Goal: Information Seeking & Learning: Learn about a topic

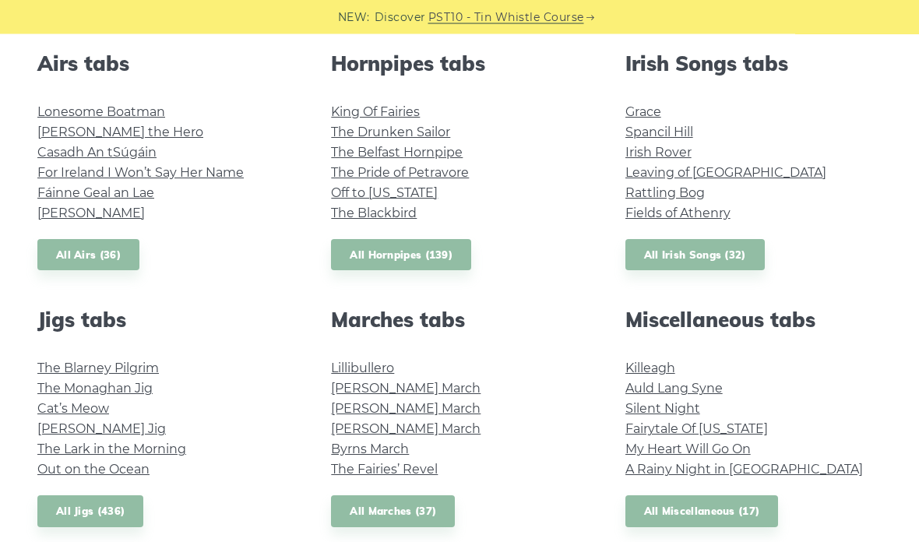
scroll to position [620, 0]
click at [57, 525] on link "All Jigs (436)" at bounding box center [90, 511] width 106 height 32
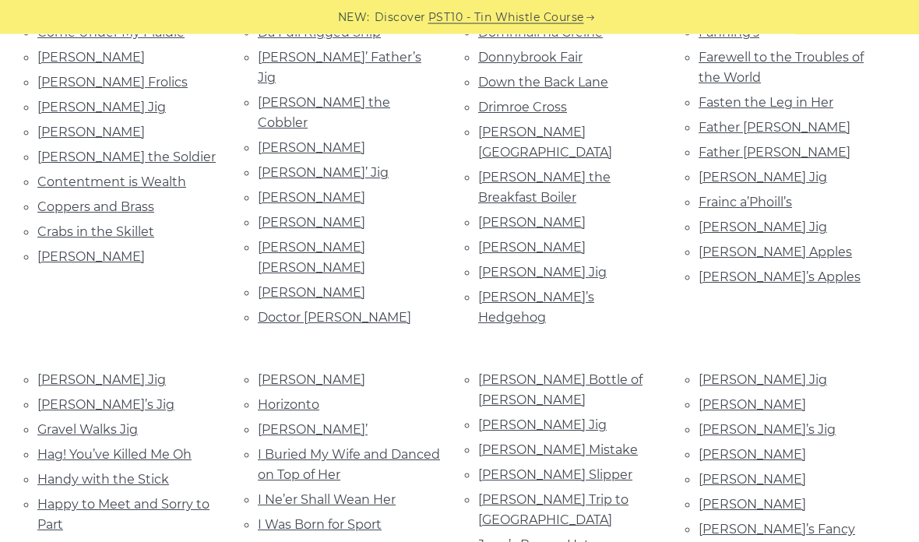
scroll to position [731, 0]
click at [515, 417] on link "Jackson’s Jig" at bounding box center [542, 424] width 128 height 15
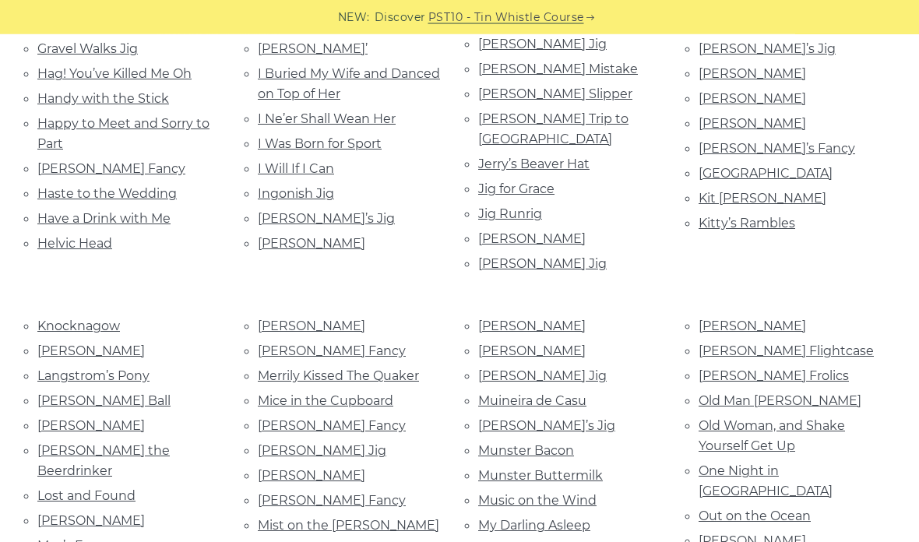
scroll to position [1112, 0]
click at [286, 368] on link "Merrily Kissed The Quaker" at bounding box center [338, 375] width 161 height 15
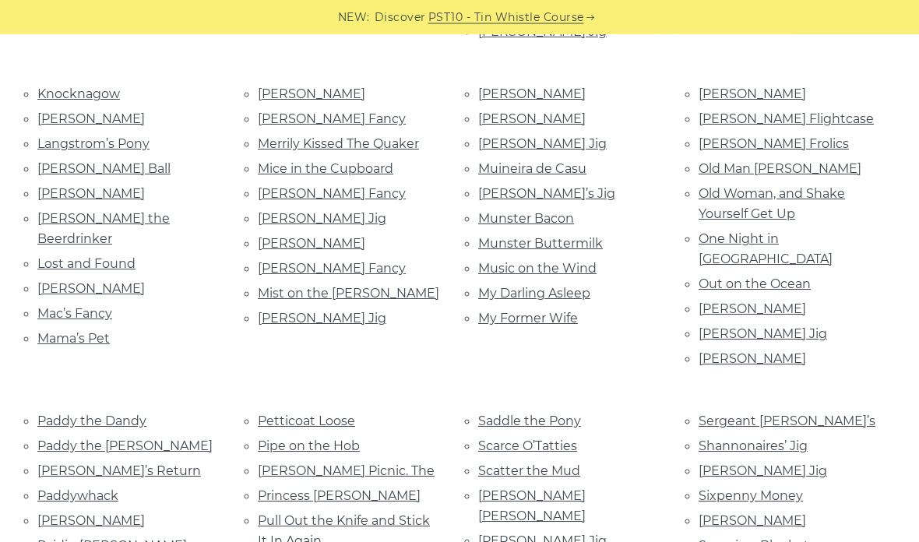
scroll to position [1344, 0]
click at [761, 301] on link "Paddy Clancy’s" at bounding box center [751, 308] width 107 height 15
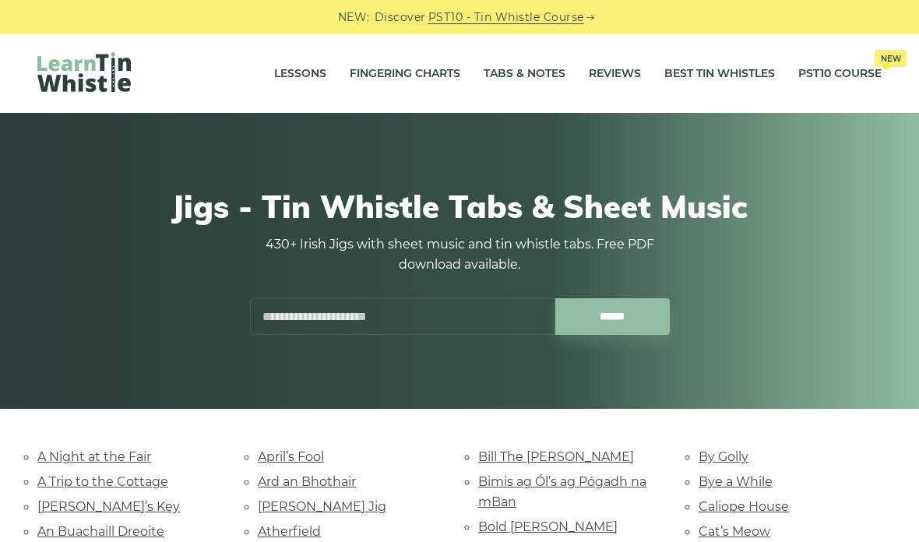
scroll to position [1406, 0]
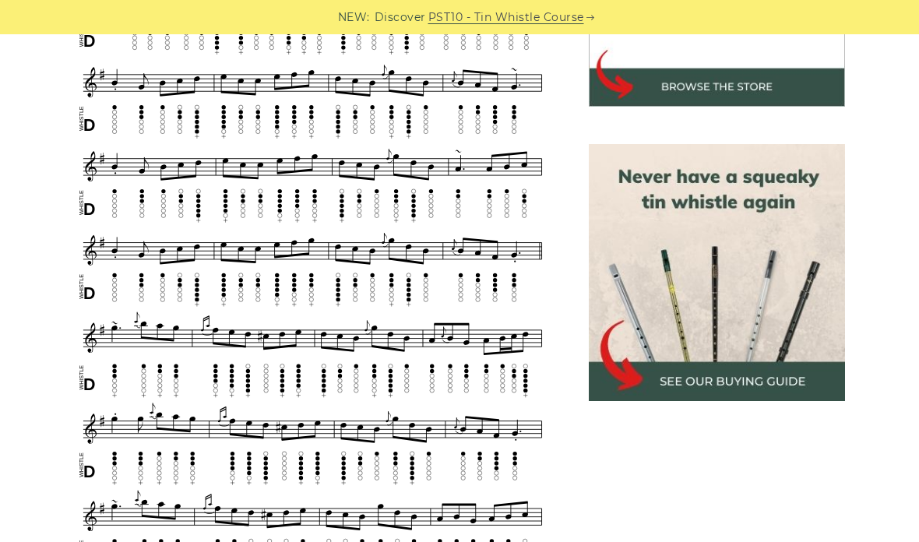
scroll to position [290, 0]
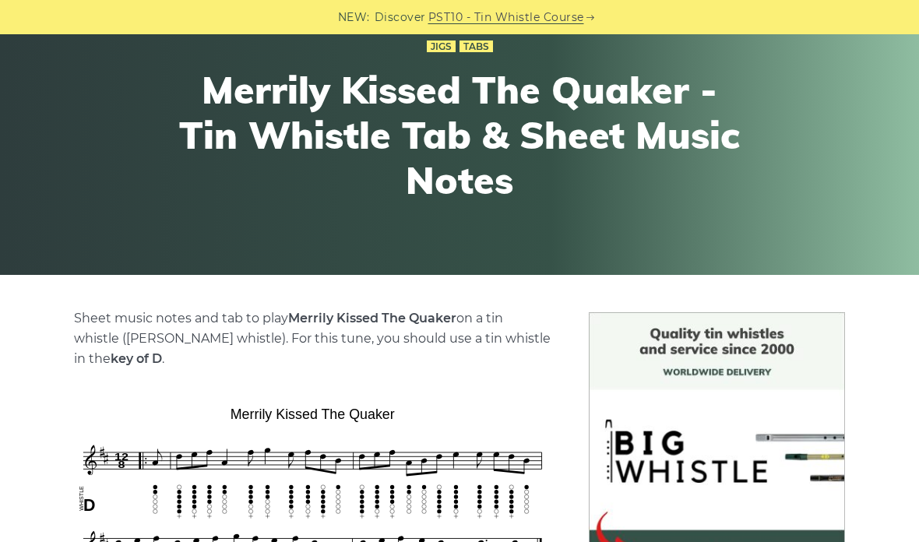
scroll to position [88, 0]
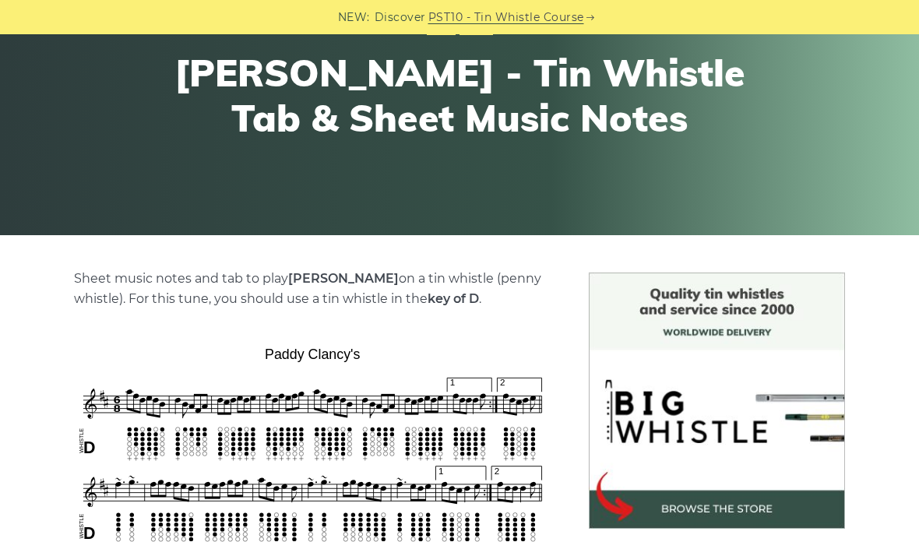
scroll to position [134, 0]
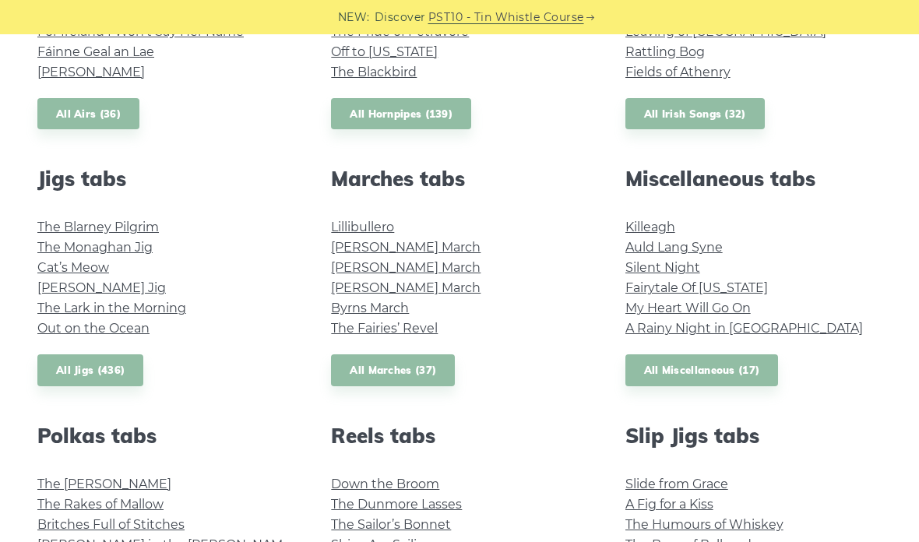
scroll to position [775, 0]
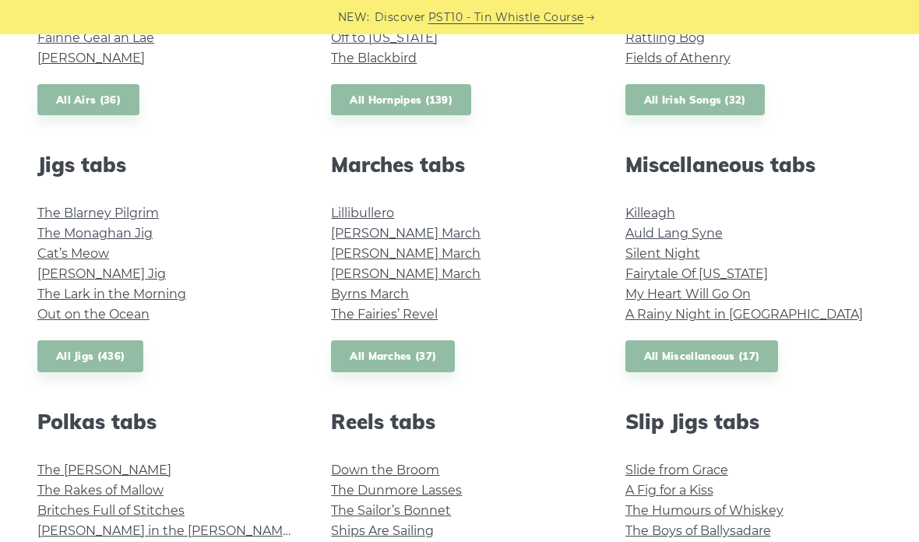
click at [48, 250] on link "Cat’s Meow" at bounding box center [73, 253] width 72 height 15
click at [49, 270] on link "Fraher’s Jig" at bounding box center [101, 273] width 128 height 15
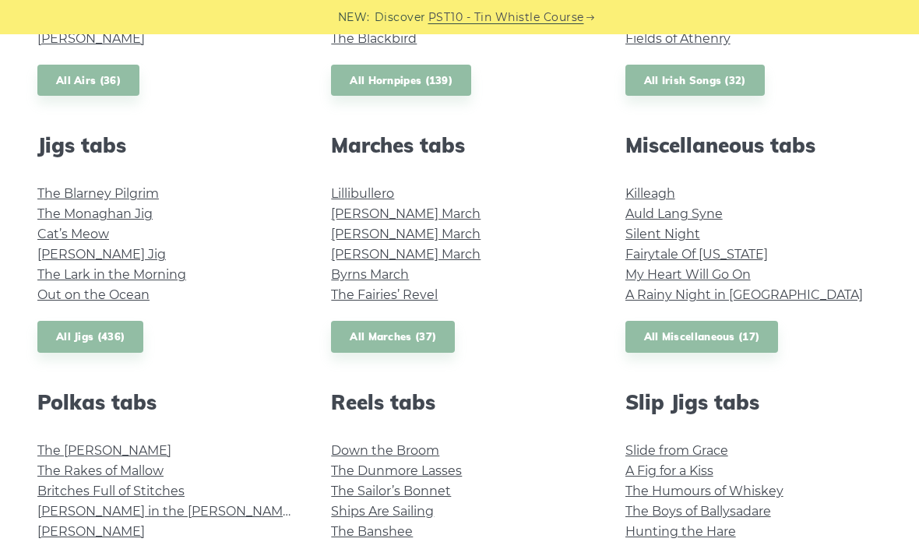
click at [44, 200] on link "The Blarney Pilgrim" at bounding box center [97, 193] width 121 height 15
click at [54, 212] on link "The Monaghan Jig" at bounding box center [94, 213] width 115 height 15
click at [61, 332] on link "All Jigs (436)" at bounding box center [90, 337] width 106 height 32
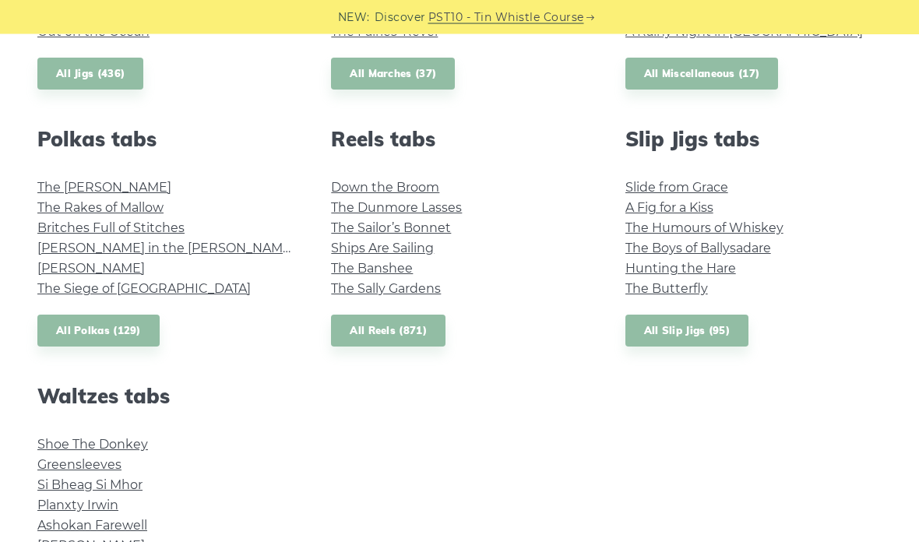
scroll to position [1057, 0]
click at [359, 320] on link "All Reels (871)" at bounding box center [388, 331] width 114 height 32
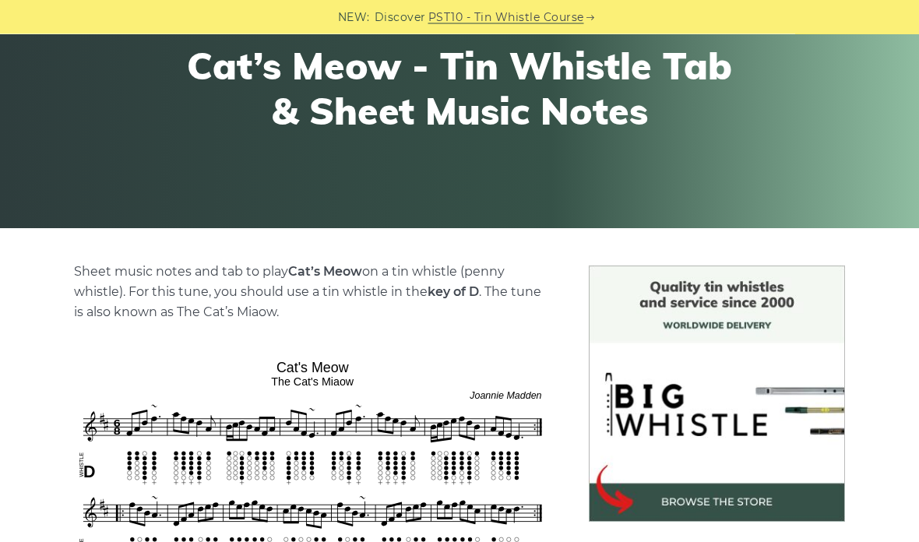
scroll to position [120, 0]
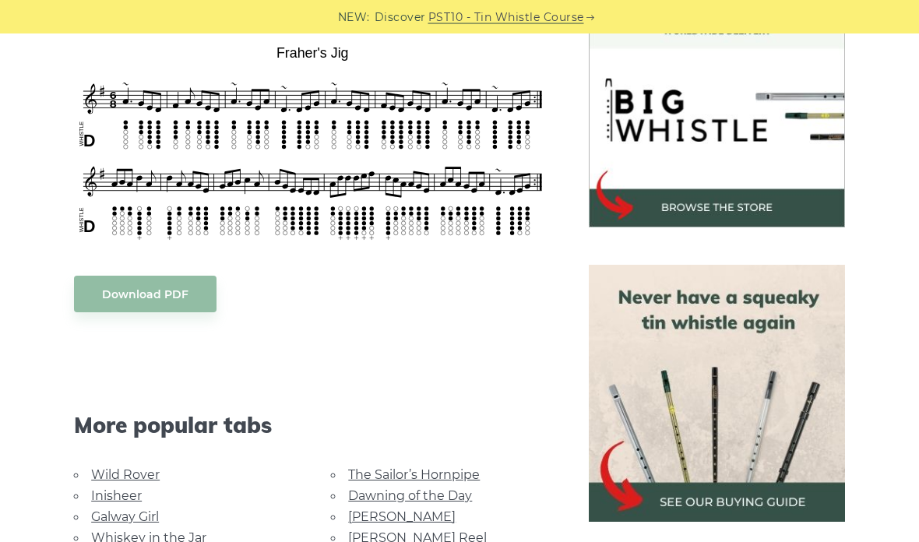
scroll to position [473, 0]
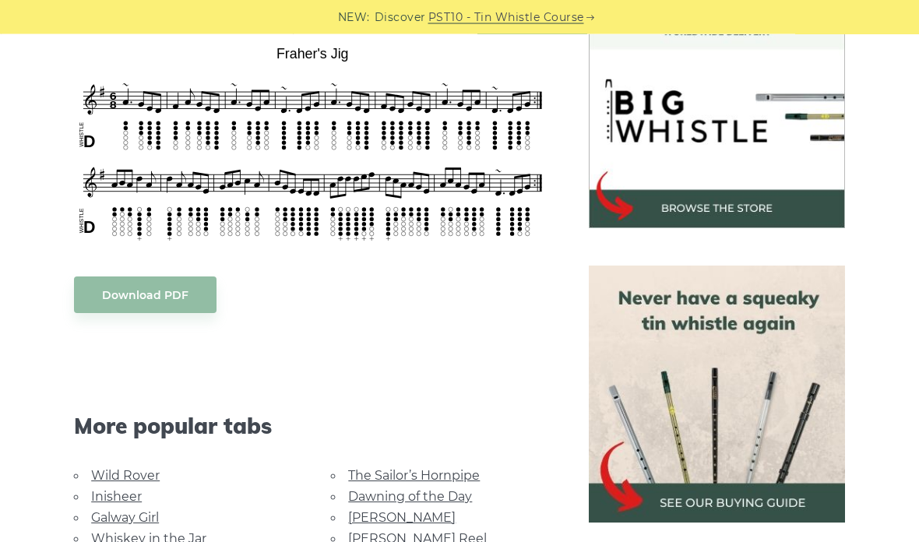
click at [32, 2] on div "NEW: Discover PST10 - Tin Whistle Course" at bounding box center [459, 17] width 919 height 34
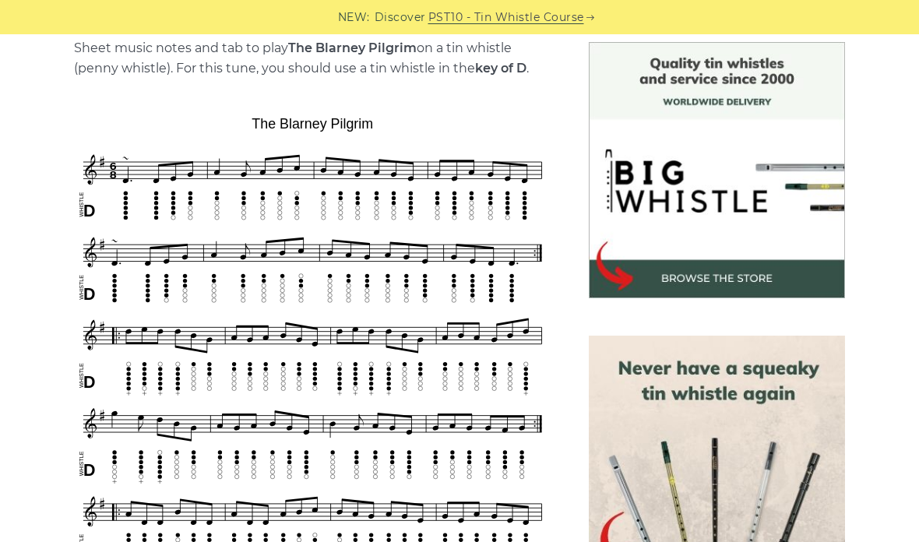
scroll to position [323, 0]
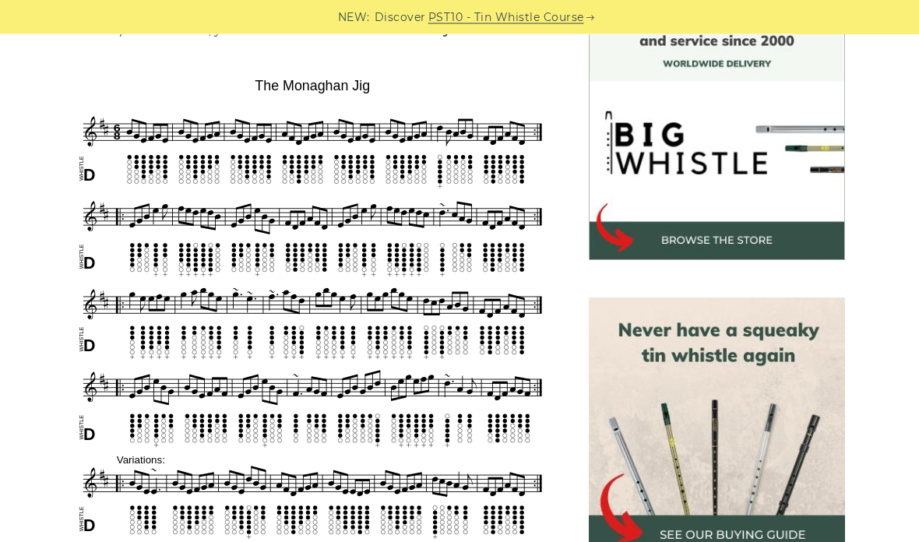
scroll to position [443, 0]
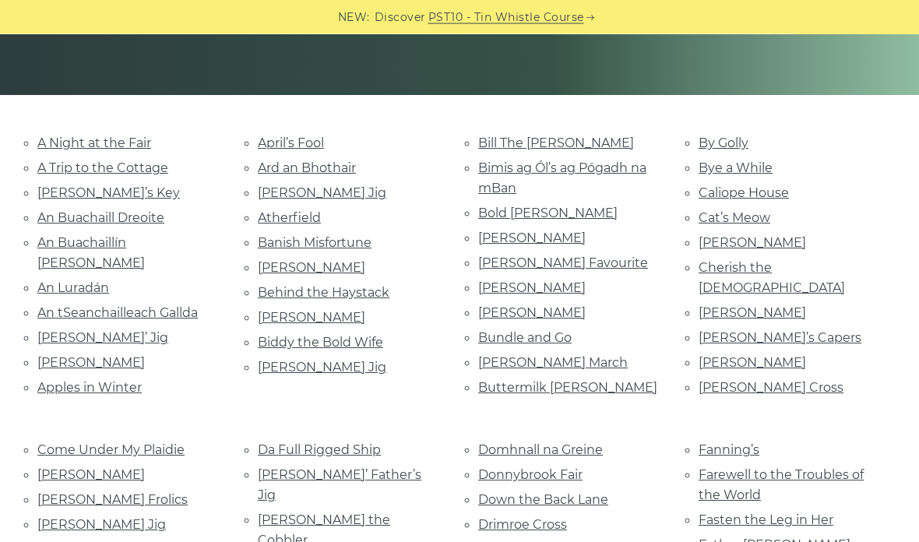
scroll to position [269, 0]
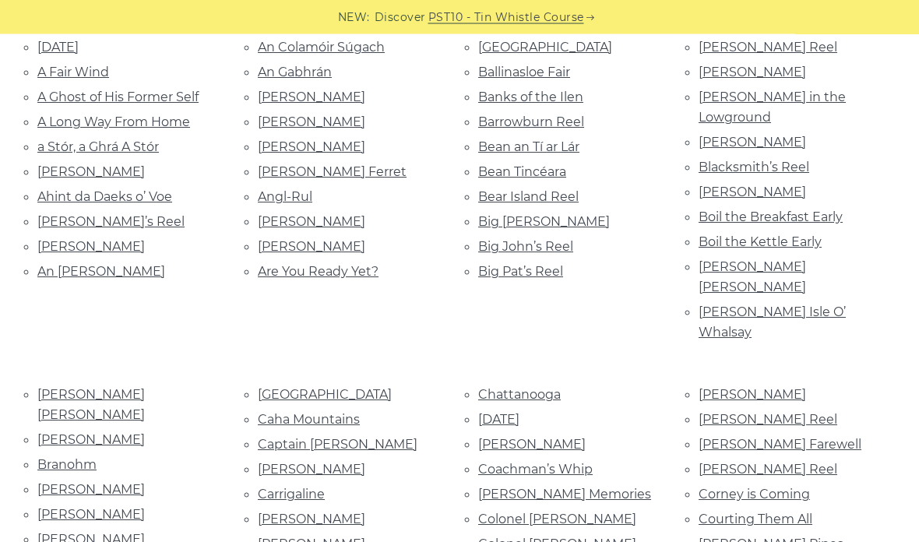
scroll to position [410, 0]
click at [723, 259] on link "[PERSON_NAME] [PERSON_NAME]" at bounding box center [751, 276] width 107 height 35
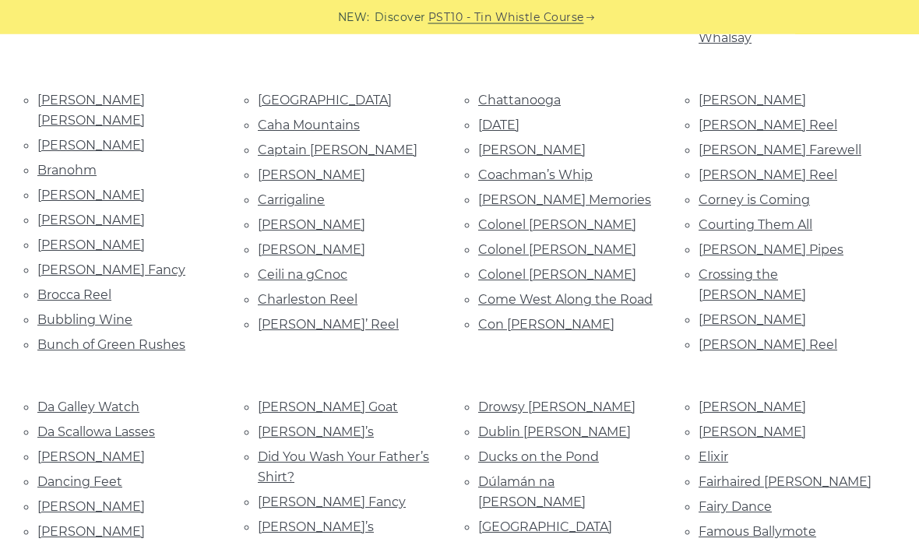
scroll to position [703, 0]
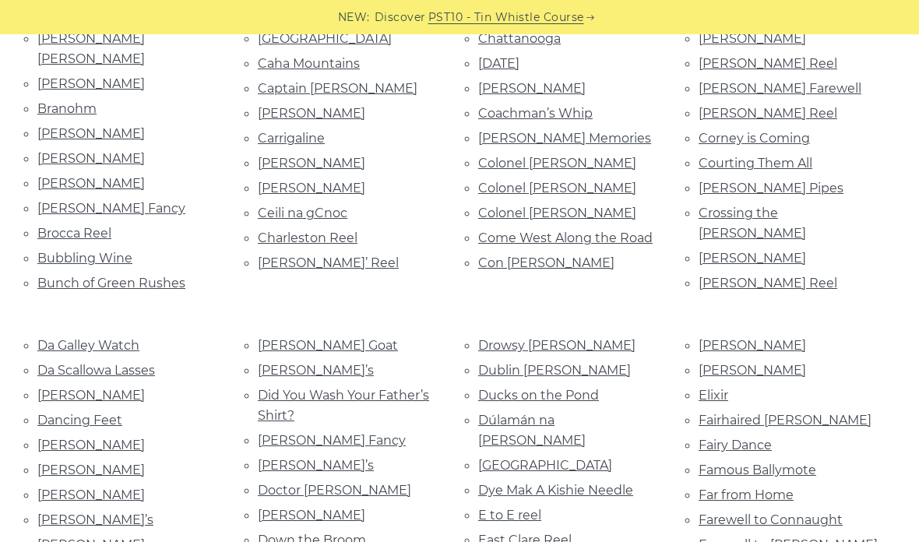
click at [492, 458] on link "[GEOGRAPHIC_DATA]" at bounding box center [545, 465] width 134 height 15
click at [501, 363] on link "Dublin Porter" at bounding box center [554, 370] width 153 height 15
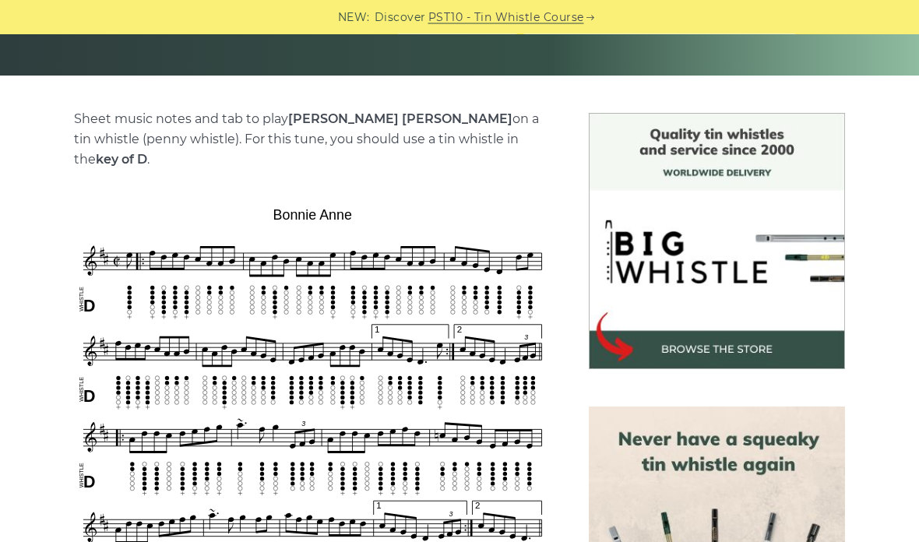
scroll to position [320, 0]
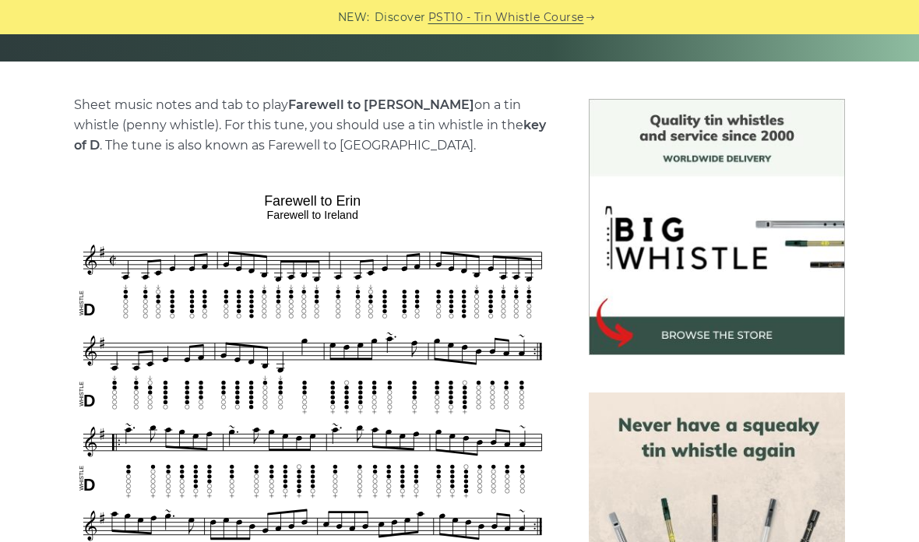
scroll to position [308, 0]
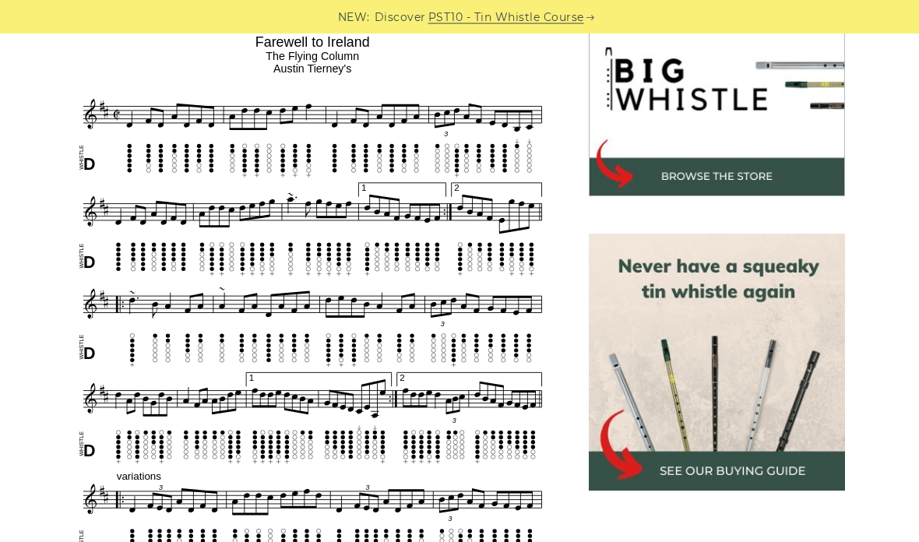
scroll to position [493, 0]
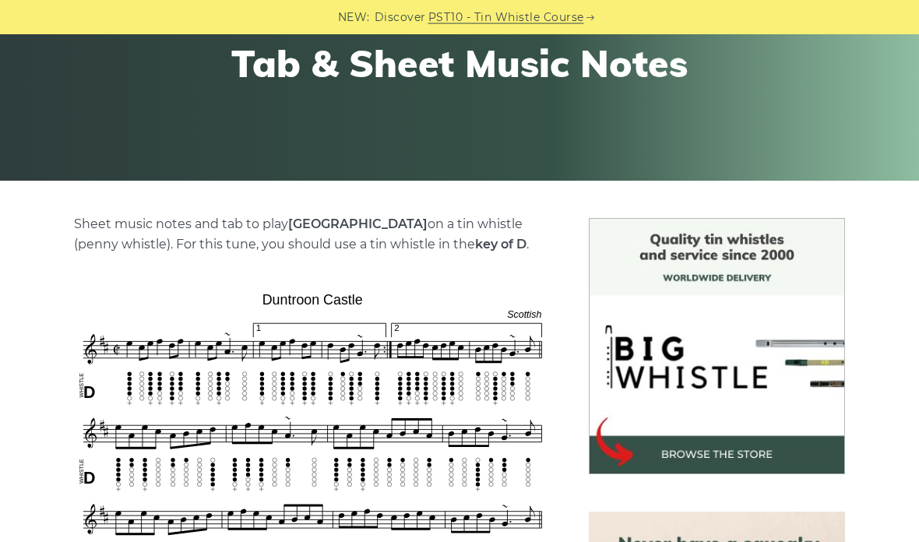
scroll to position [184, 0]
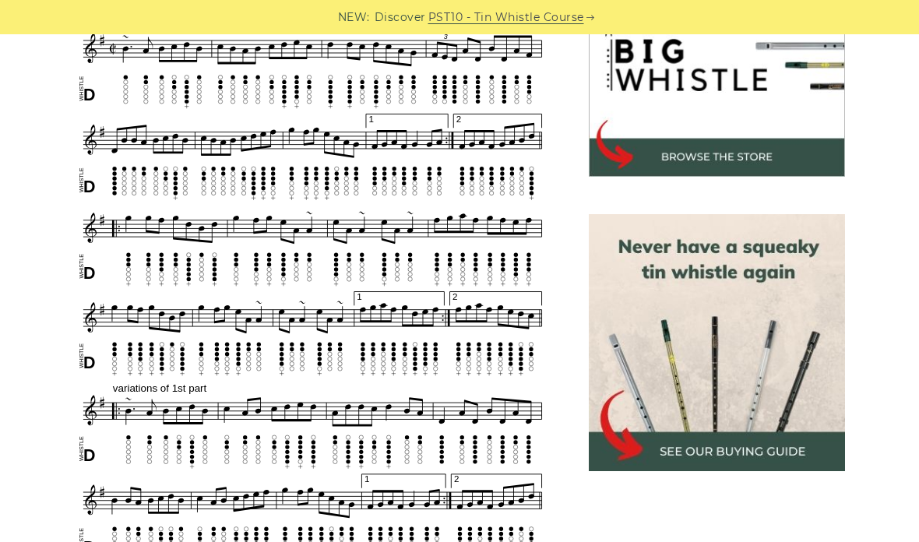
scroll to position [502, 0]
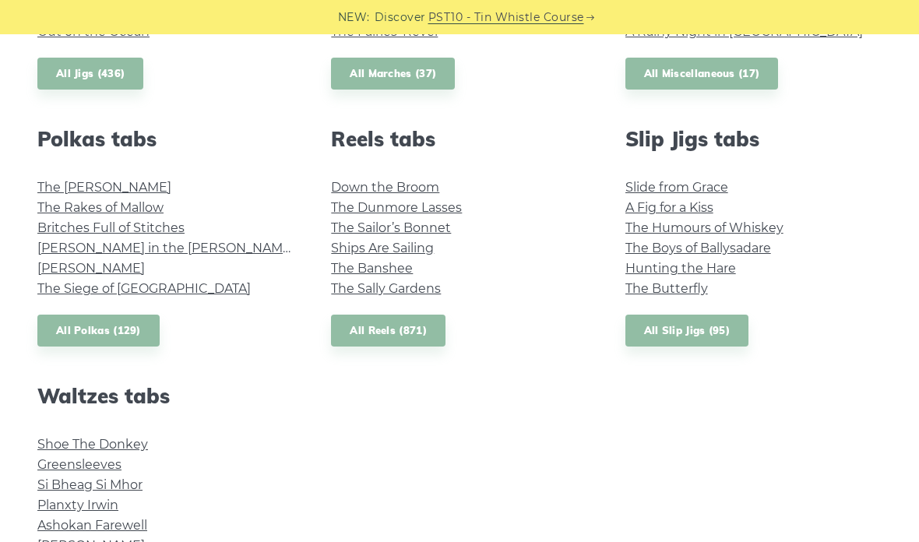
click at [629, 290] on link "The Butterfly" at bounding box center [666, 288] width 83 height 15
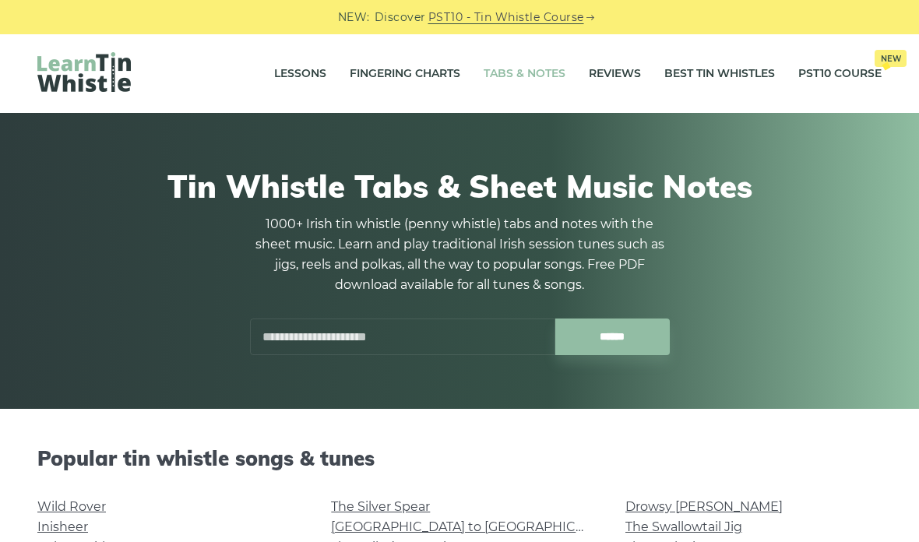
scroll to position [1057, 0]
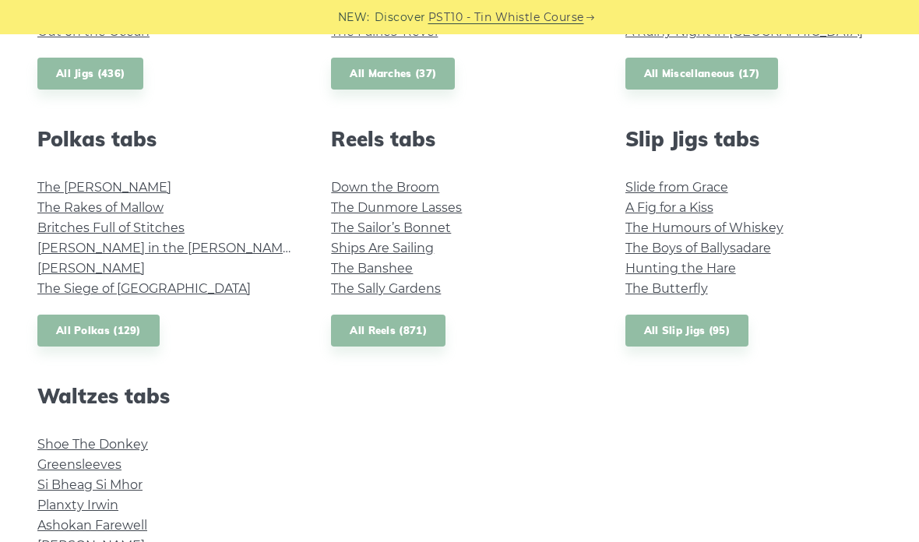
click at [644, 322] on link "All Slip Jigs (95)" at bounding box center [686, 331] width 123 height 32
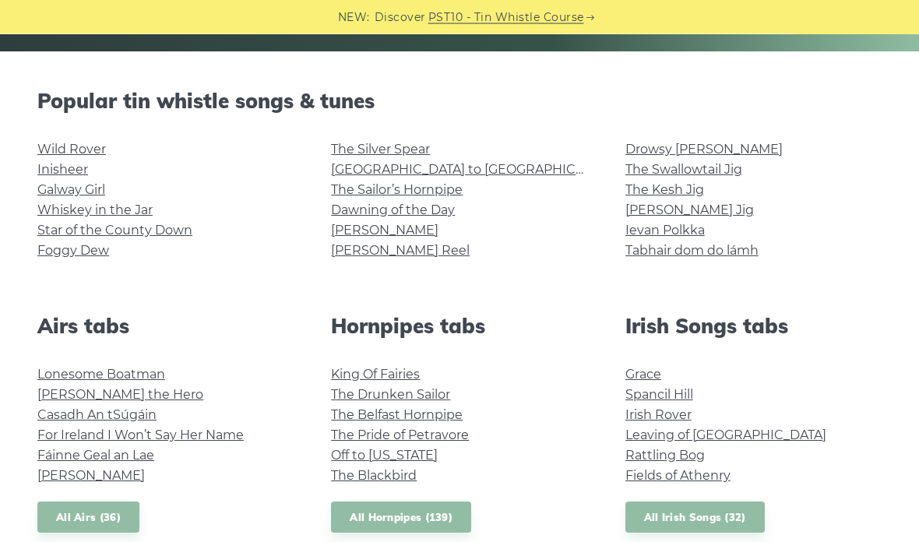
scroll to position [0, 0]
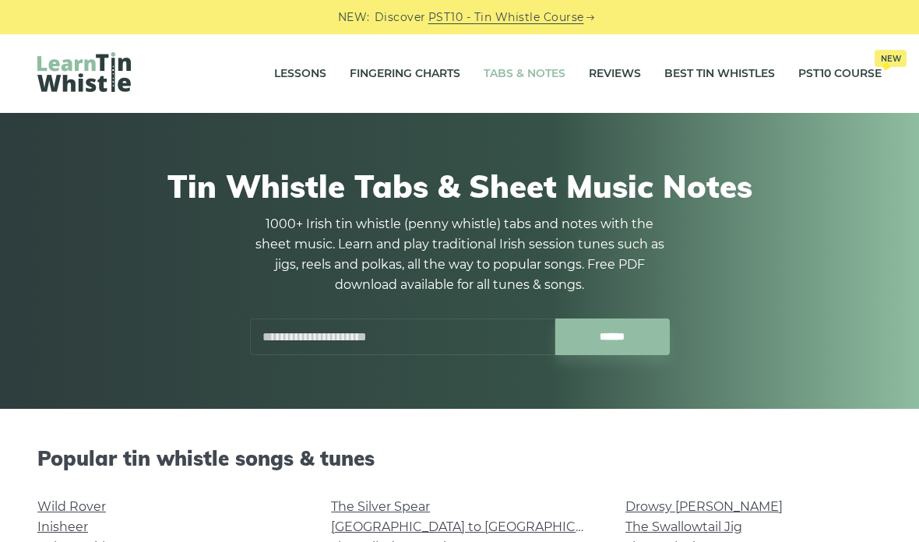
click at [290, 334] on input "text" at bounding box center [402, 336] width 305 height 37
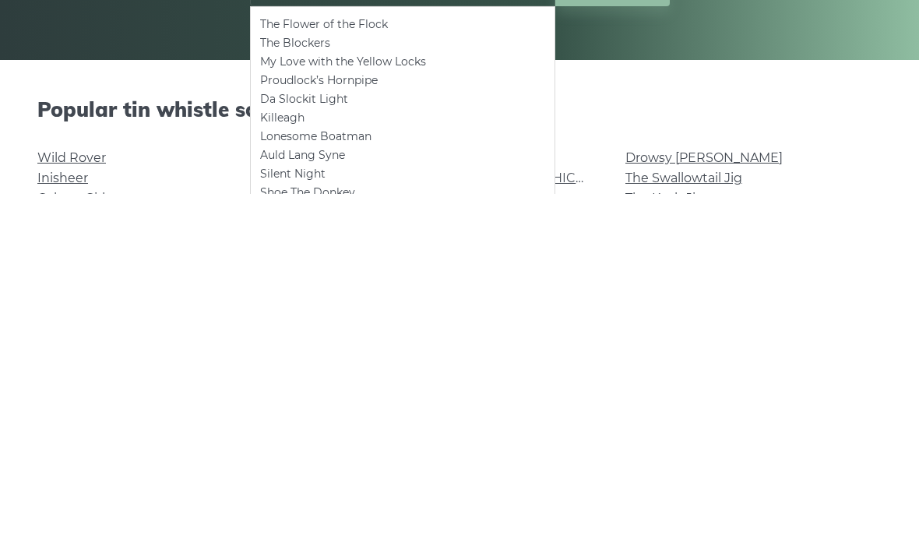
click at [273, 476] on li "Lonesome Boatman" at bounding box center [402, 485] width 285 height 19
type input "**********"
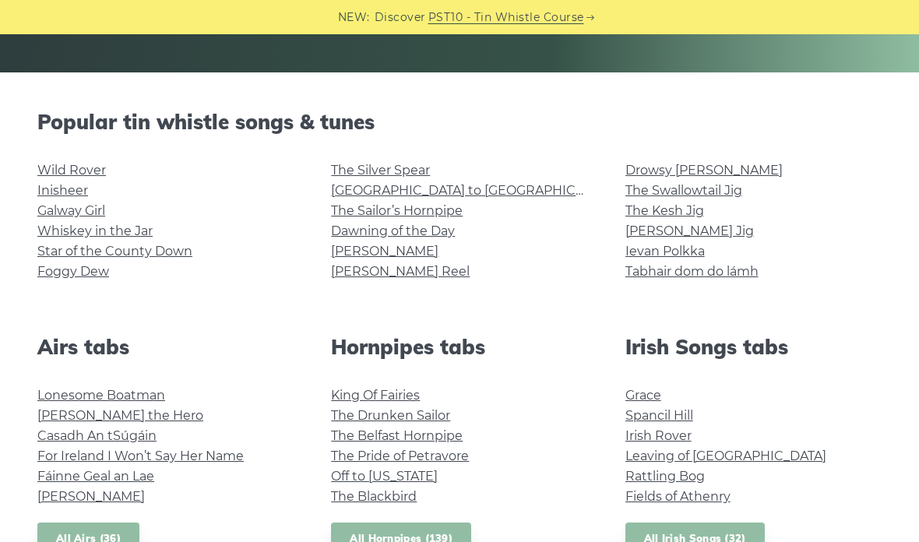
scroll to position [325, 0]
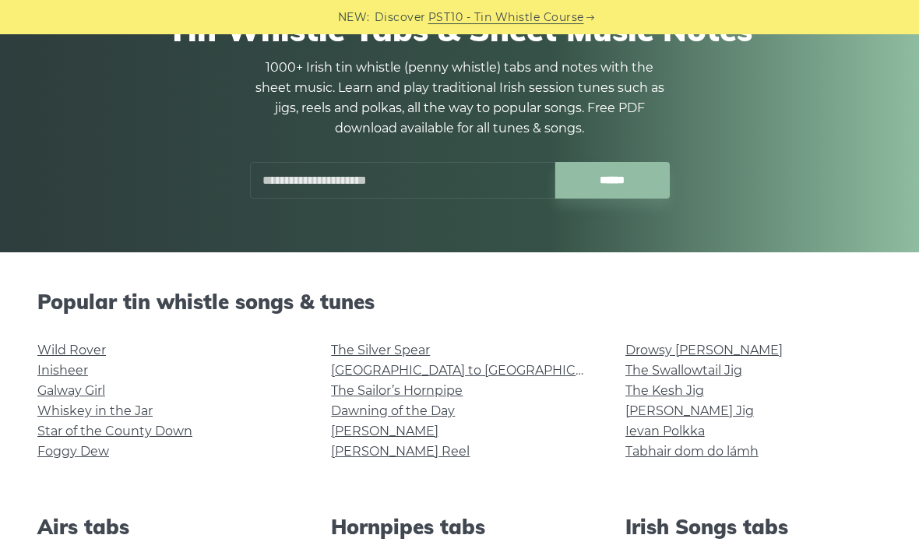
click at [287, 157] on div "1000+ Irish tin whistle (penny whistle) tabs and notes with the sheet music. Le…" at bounding box center [459, 128] width 420 height 141
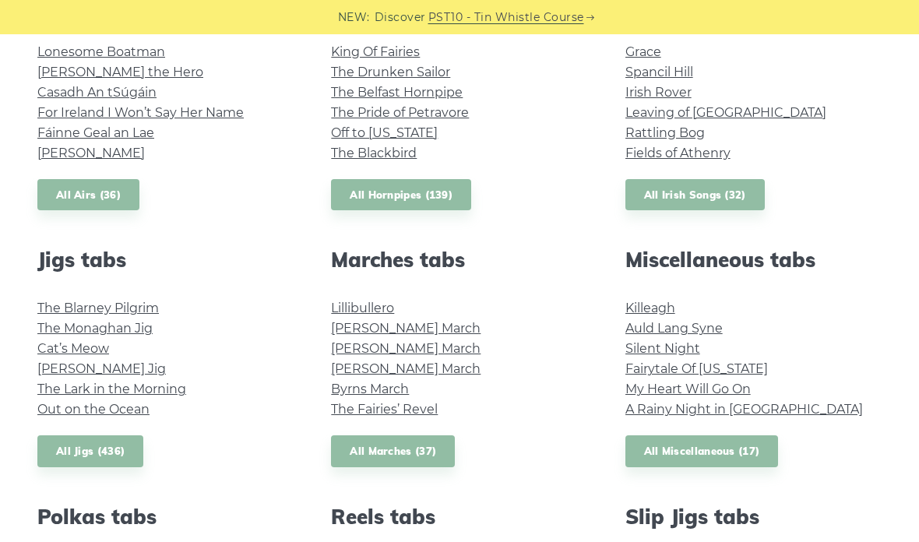
scroll to position [600, 0]
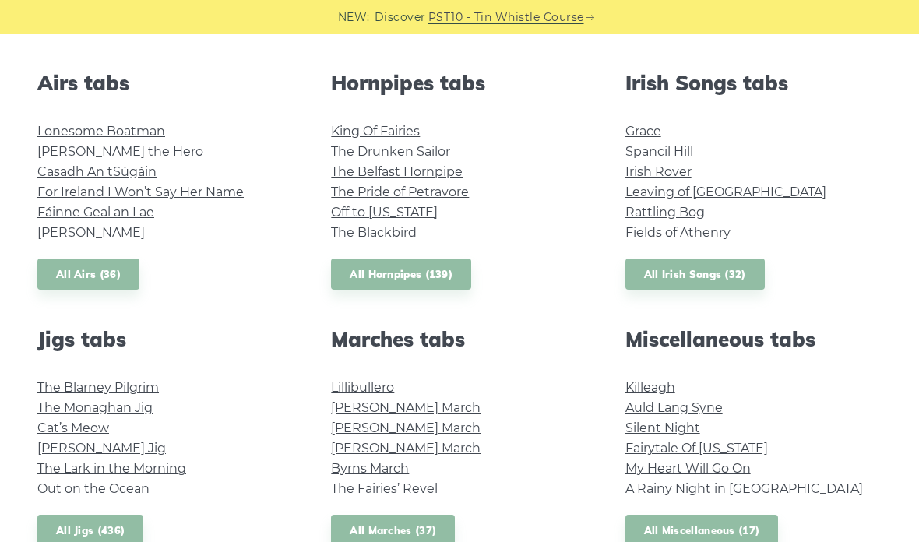
click at [649, 276] on link "All Irish Songs (32)" at bounding box center [694, 275] width 139 height 32
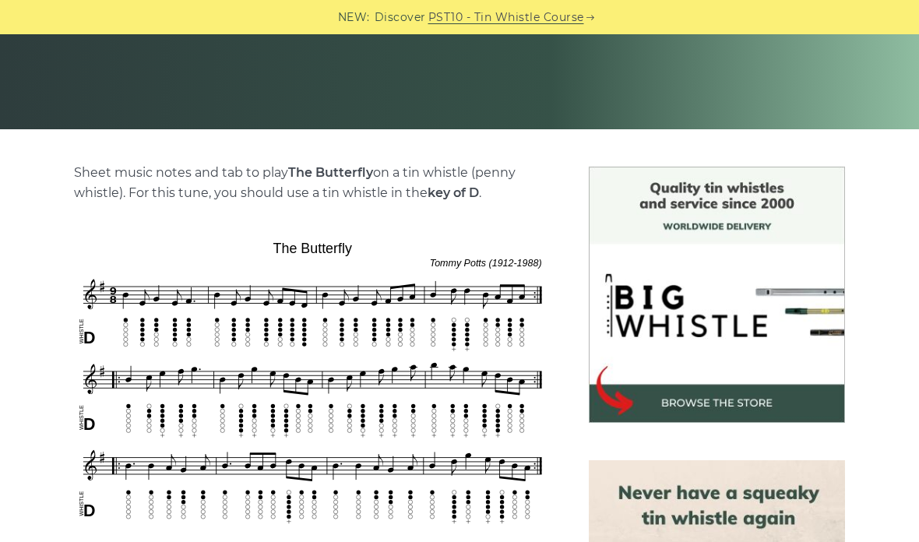
scroll to position [238, 0]
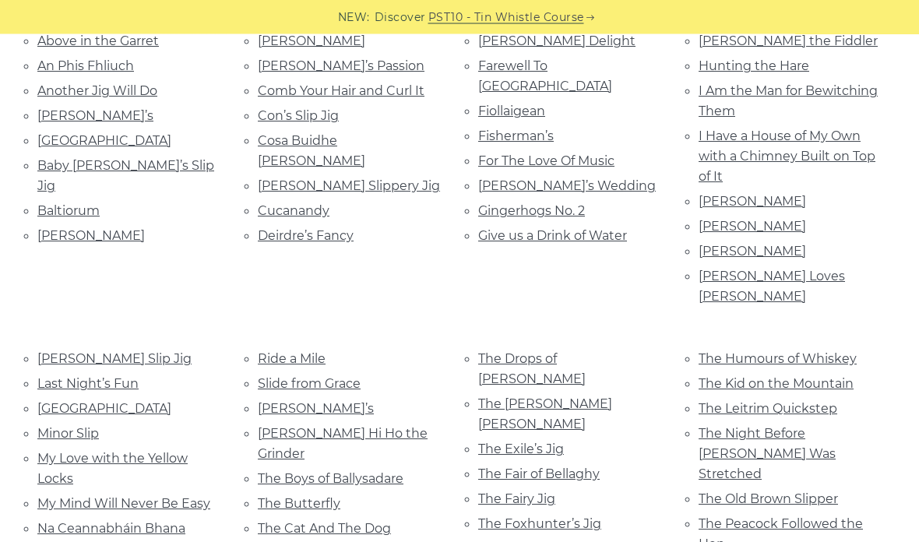
scroll to position [466, 0]
click at [507, 491] on link "The Fairy Jig" at bounding box center [516, 498] width 77 height 15
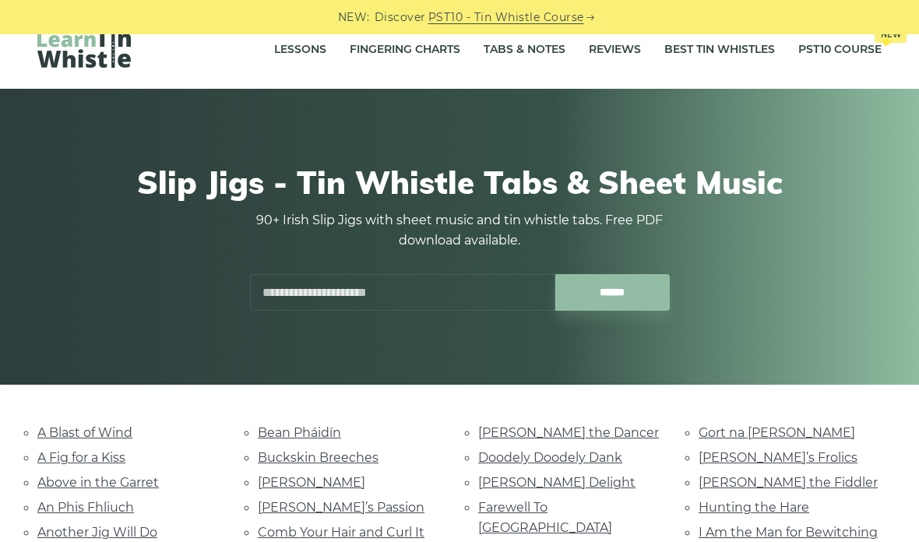
scroll to position [0, 0]
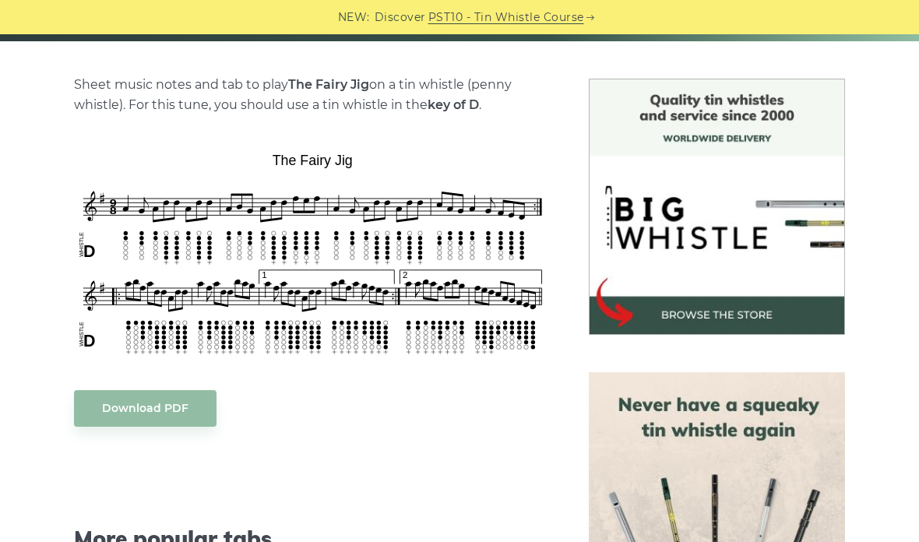
scroll to position [381, 0]
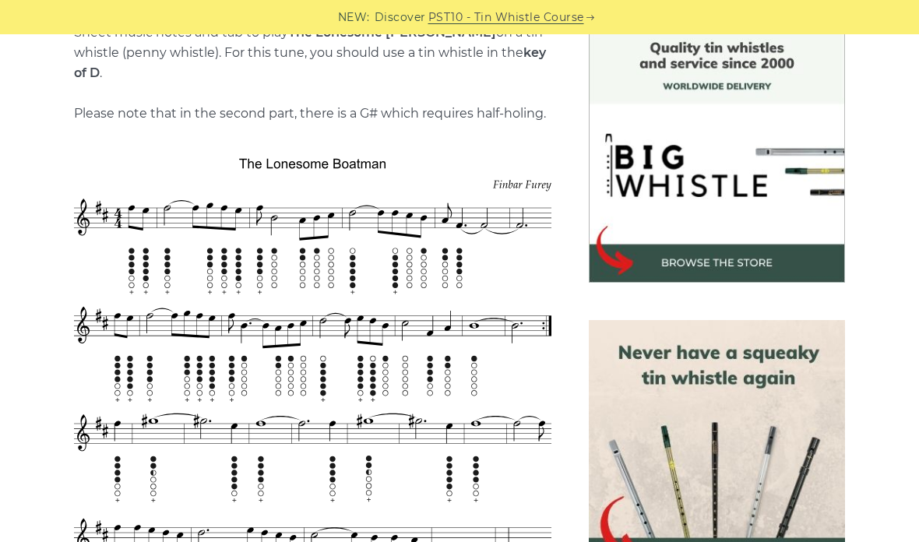
scroll to position [398, 0]
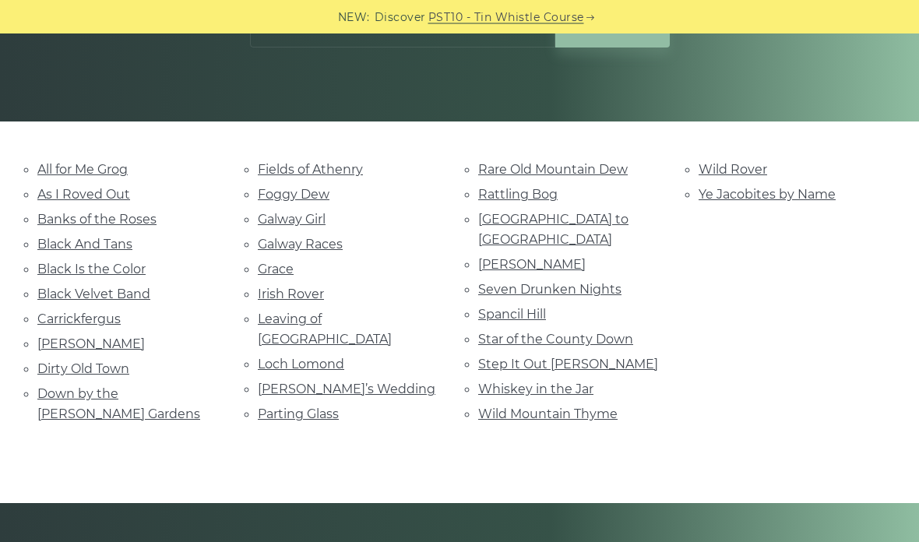
scroll to position [287, 0]
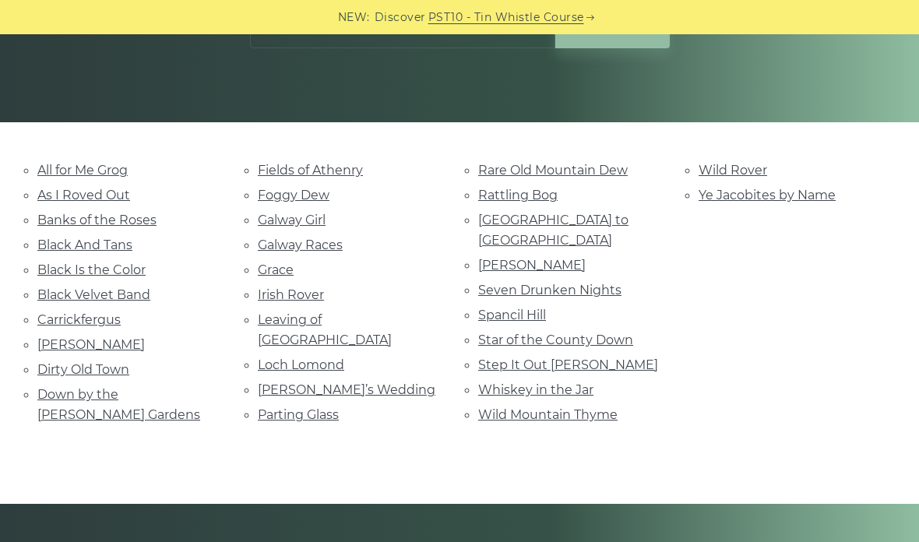
click at [504, 308] on link "Spancil Hill" at bounding box center [512, 315] width 68 height 15
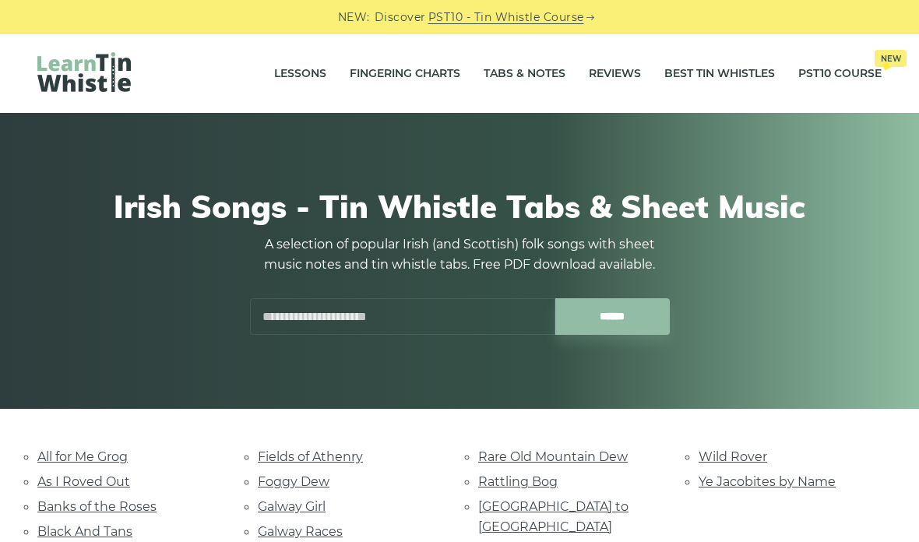
scroll to position [349, 0]
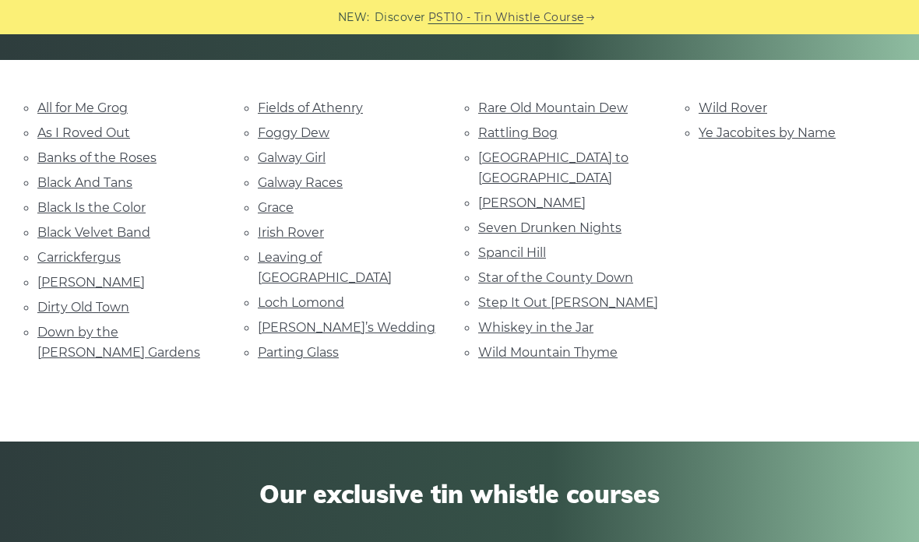
click at [718, 135] on link "Ye Jacobites by Name" at bounding box center [766, 132] width 137 height 15
click at [50, 157] on link "Banks of the Roses" at bounding box center [96, 157] width 119 height 15
click at [52, 327] on link "Down by the Sally Gardens" at bounding box center [118, 342] width 163 height 35
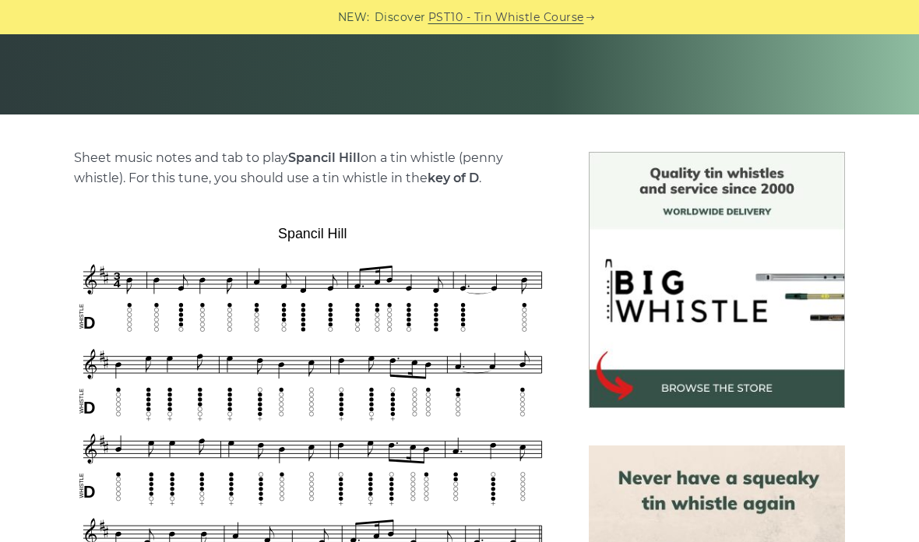
scroll to position [269, 0]
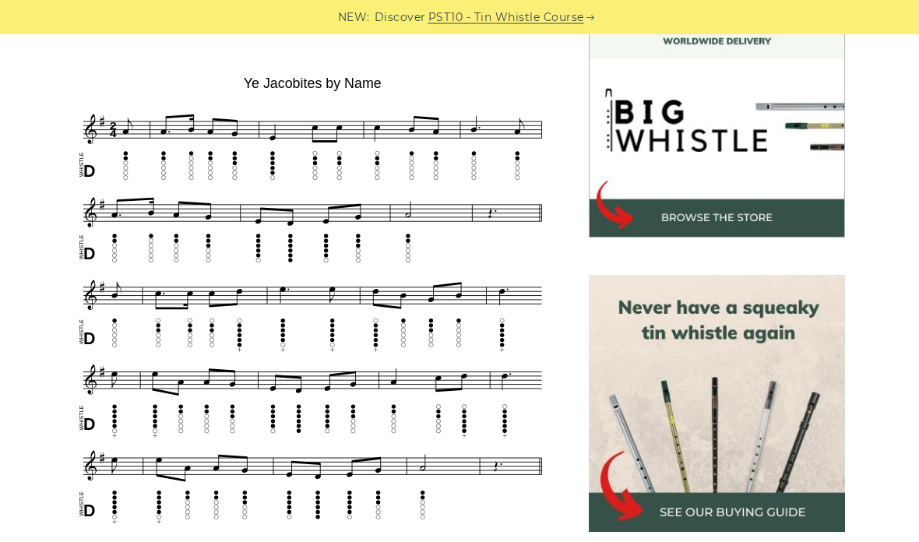
scroll to position [464, 0]
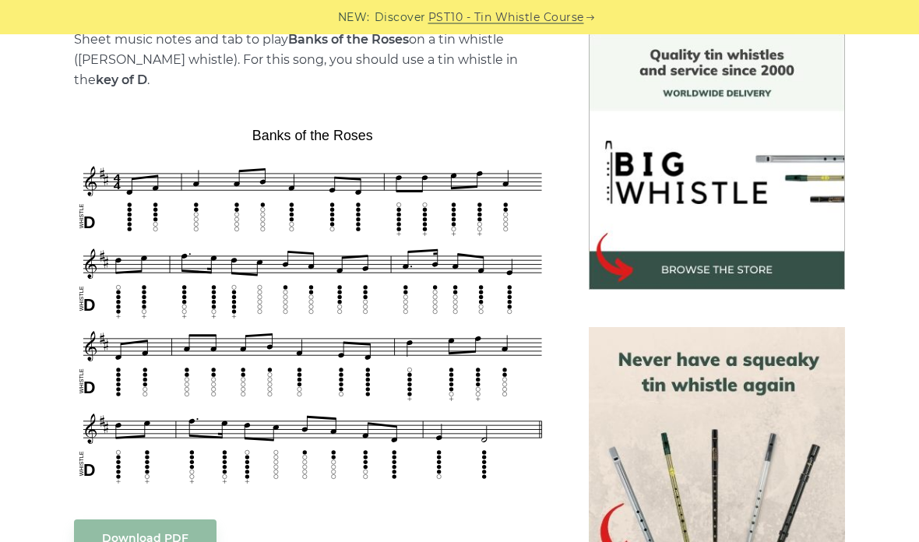
scroll to position [355, 0]
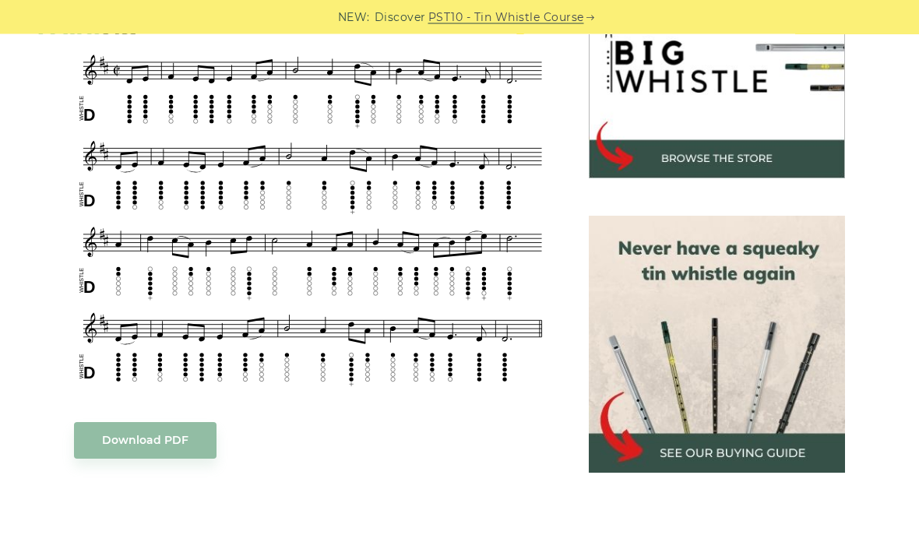
scroll to position [502, 0]
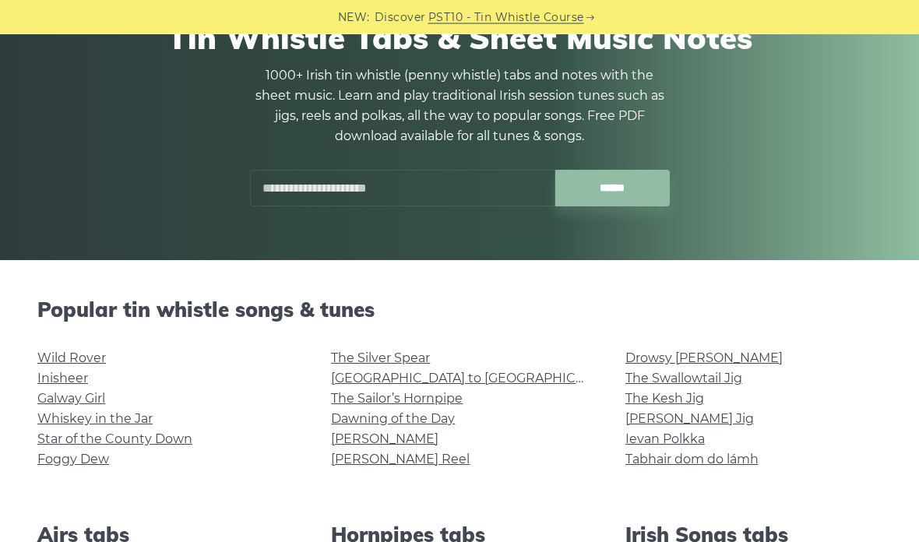
scroll to position [140, 0]
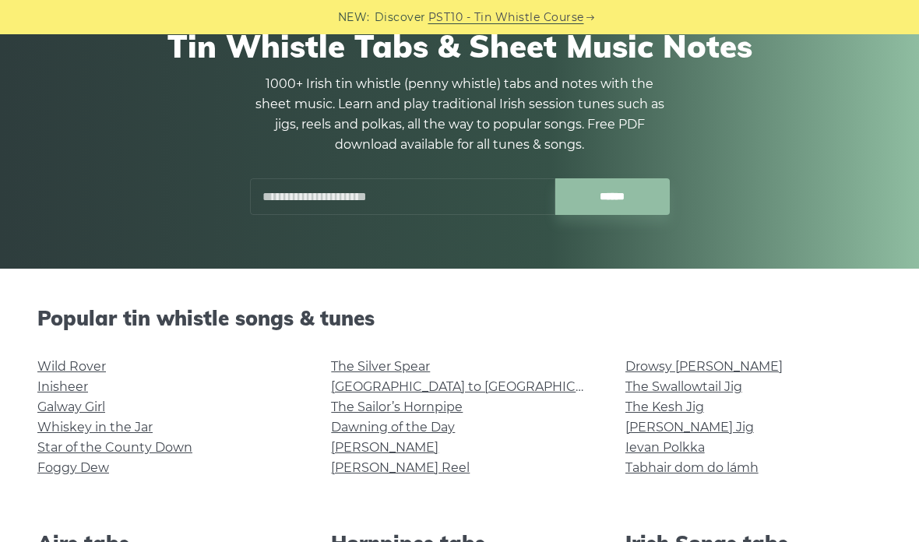
click at [272, 195] on input "text" at bounding box center [402, 196] width 305 height 37
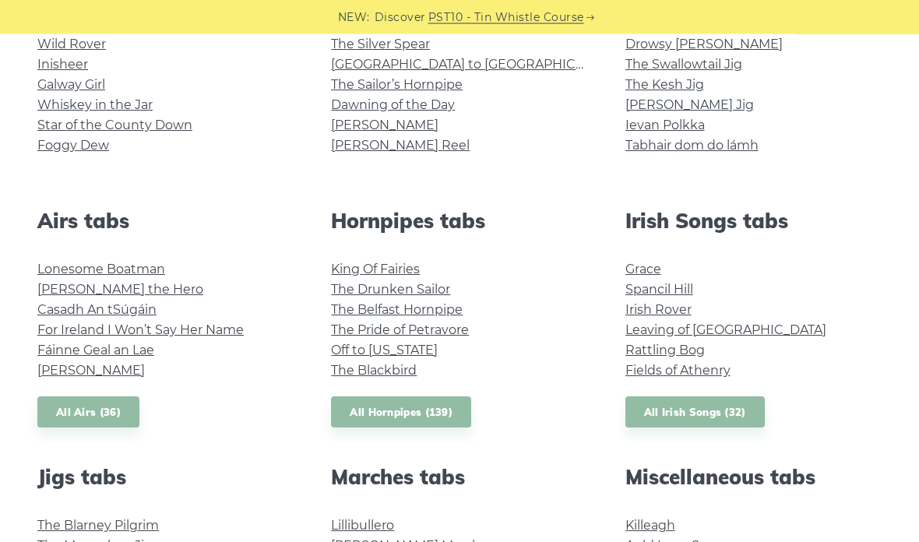
scroll to position [466, 0]
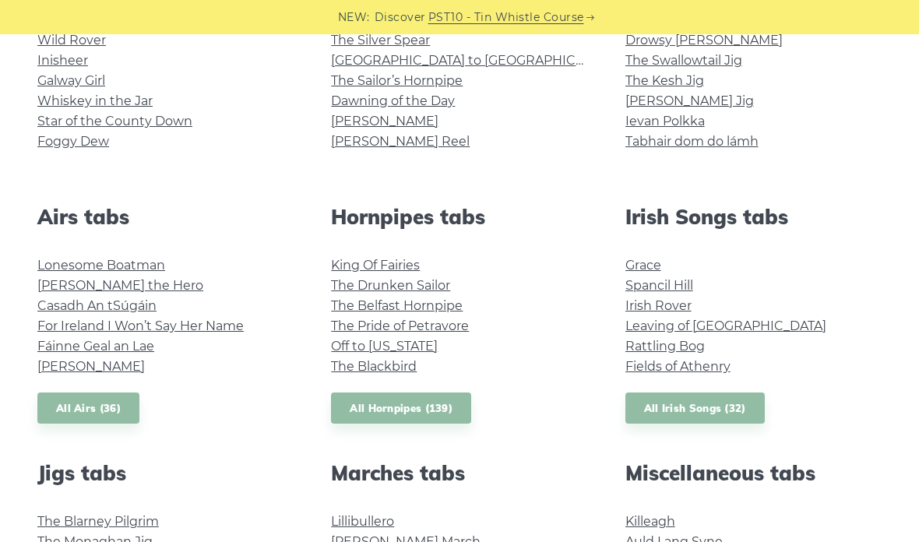
type input "**********"
click at [377, 393] on link "All Hornpipes (139)" at bounding box center [401, 408] width 140 height 32
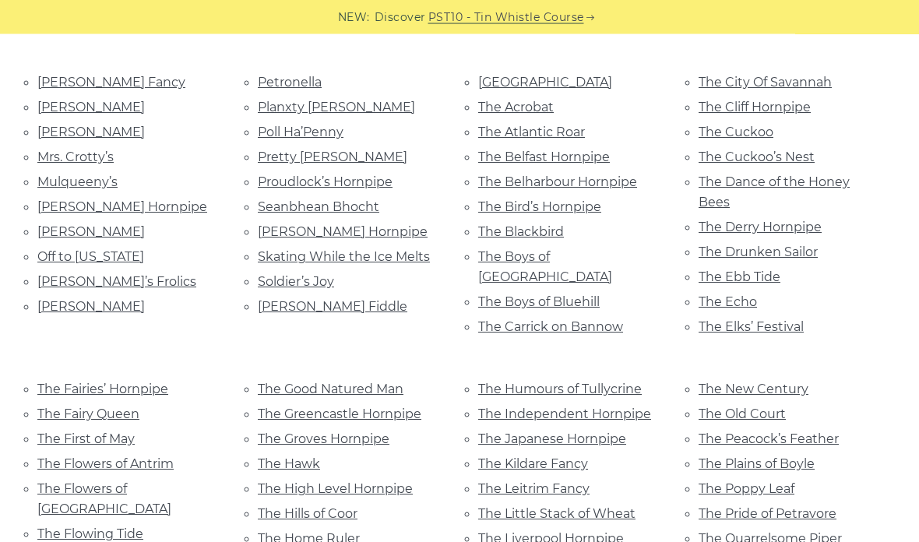
scroll to position [722, 0]
click at [270, 456] on link "The Hawk" at bounding box center [289, 463] width 62 height 15
